Goal: Task Accomplishment & Management: Complete application form

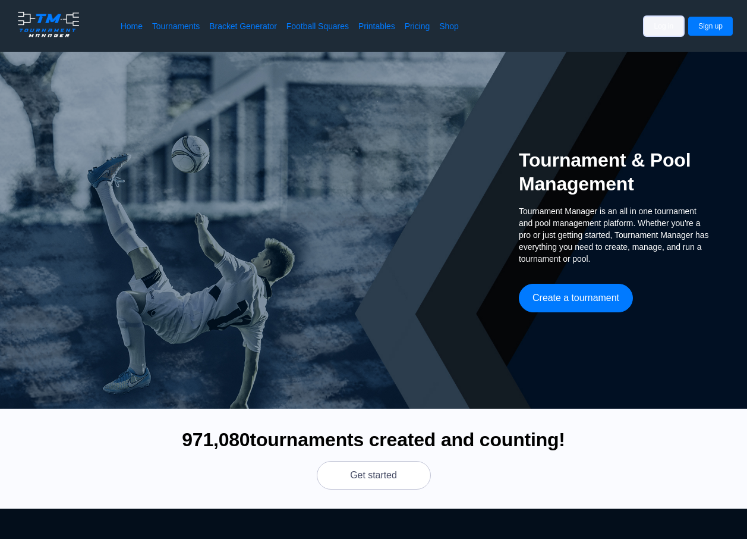
click at [666, 31] on button "Log in" at bounding box center [664, 26] width 40 height 19
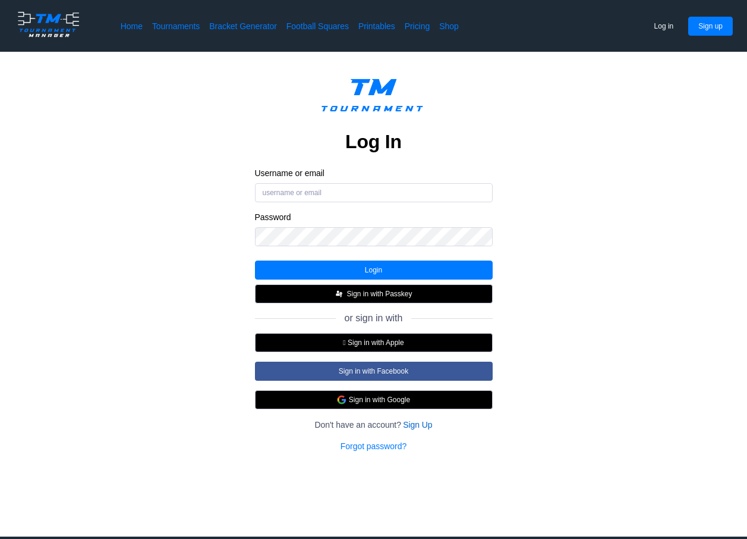
click at [417, 427] on link "Sign Up" at bounding box center [417, 425] width 29 height 12
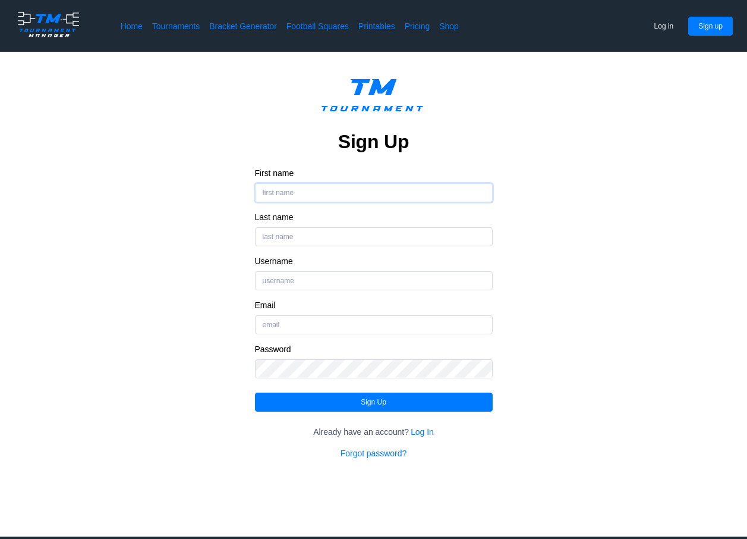
click at [348, 189] on input "First name" at bounding box center [374, 192] width 238 height 19
type input "[PERSON_NAME]"
click at [316, 269] on div "Username" at bounding box center [374, 273] width 238 height 34
click at [310, 273] on input "Username" at bounding box center [374, 280] width 238 height 19
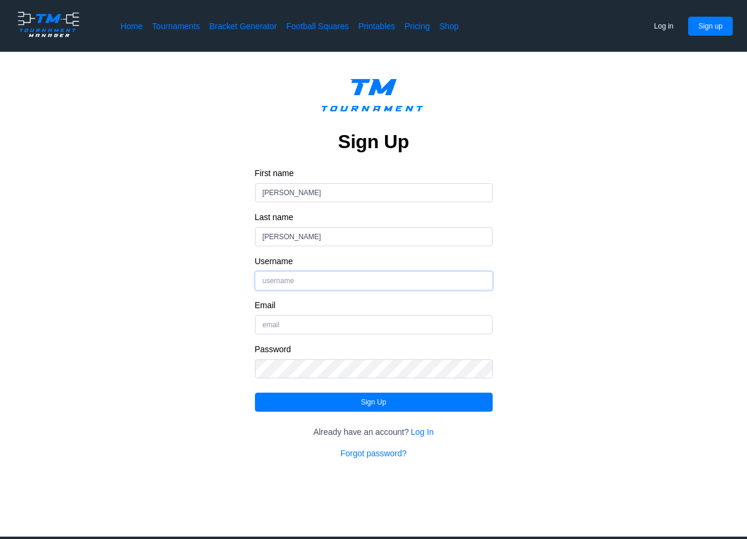
type input "schumann54"
type input "[PERSON_NAME][EMAIL_ADDRESS][DOMAIN_NAME]"
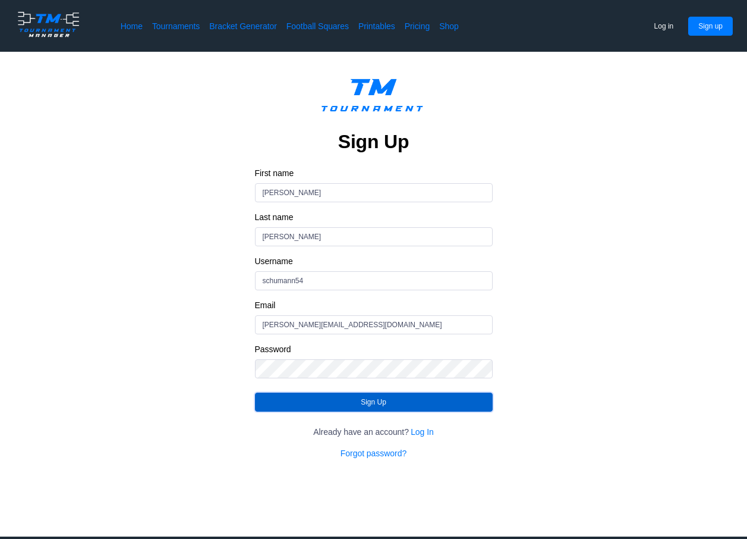
click at [316, 397] on button "Sign Up" at bounding box center [374, 401] width 238 height 19
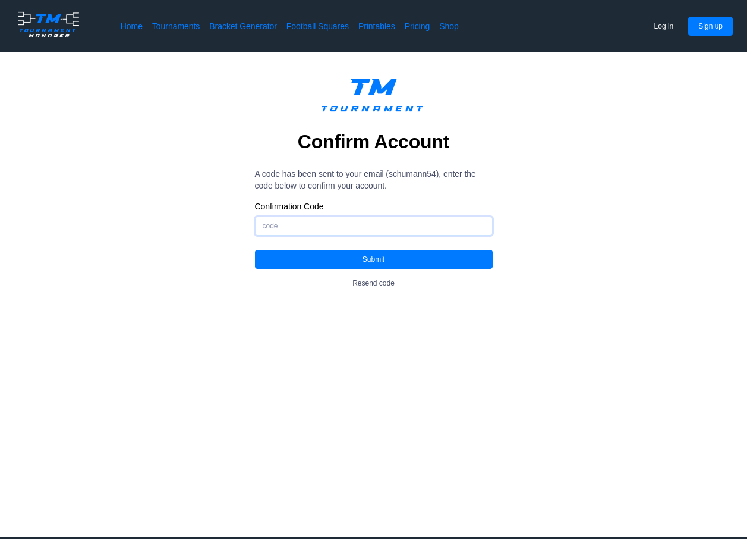
click at [399, 219] on input "Confirmation Code" at bounding box center [374, 225] width 238 height 19
type input "328482"
click at [372, 267] on button "Submit" at bounding box center [374, 259] width 238 height 19
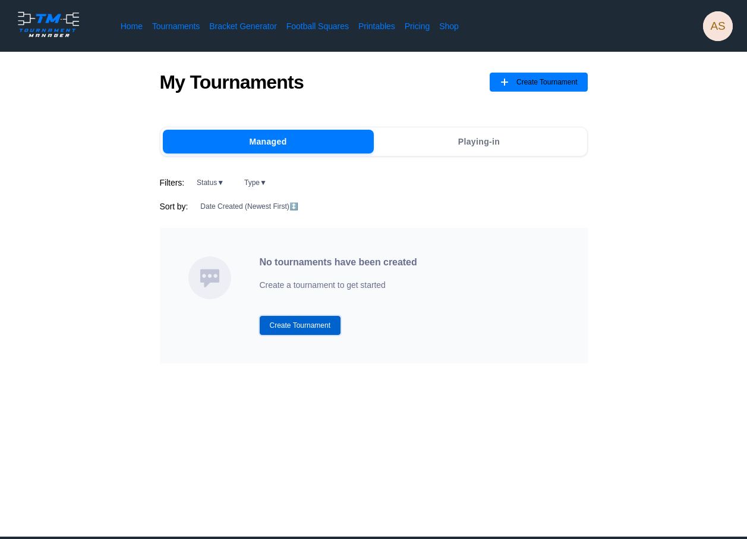
click at [320, 323] on button "Create Tournament" at bounding box center [300, 325] width 81 height 19
